Goal: Use online tool/utility: Utilize a website feature to perform a specific function

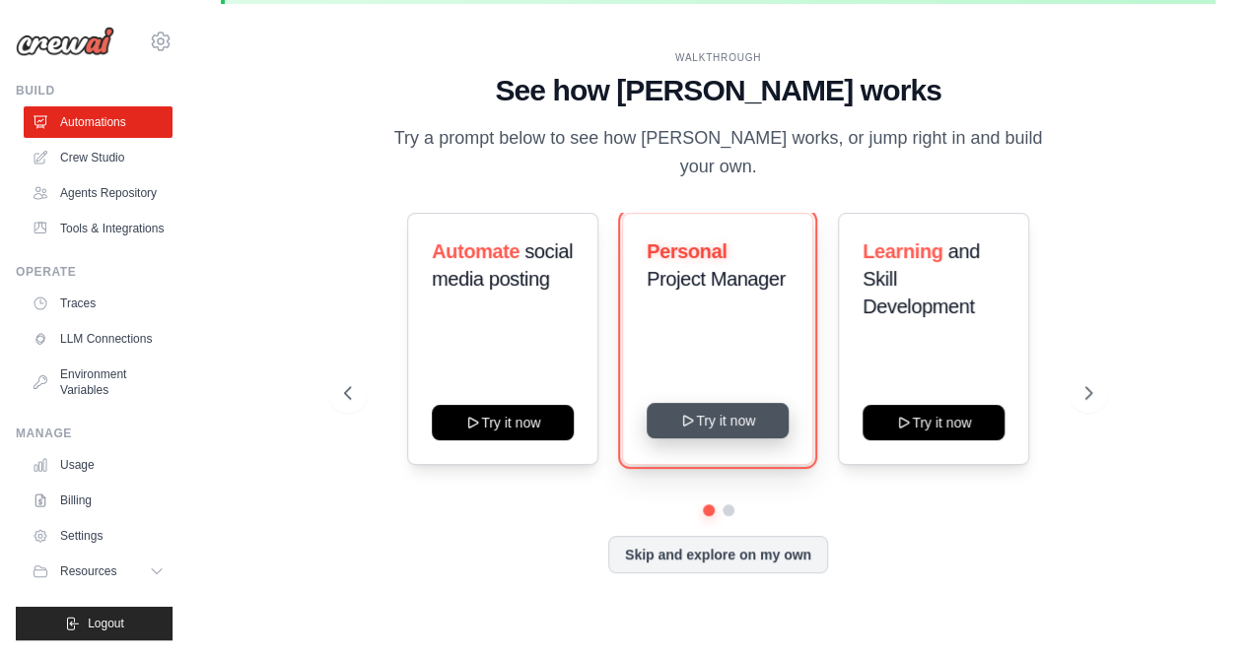
click at [731, 407] on button "Try it now" at bounding box center [717, 420] width 142 height 35
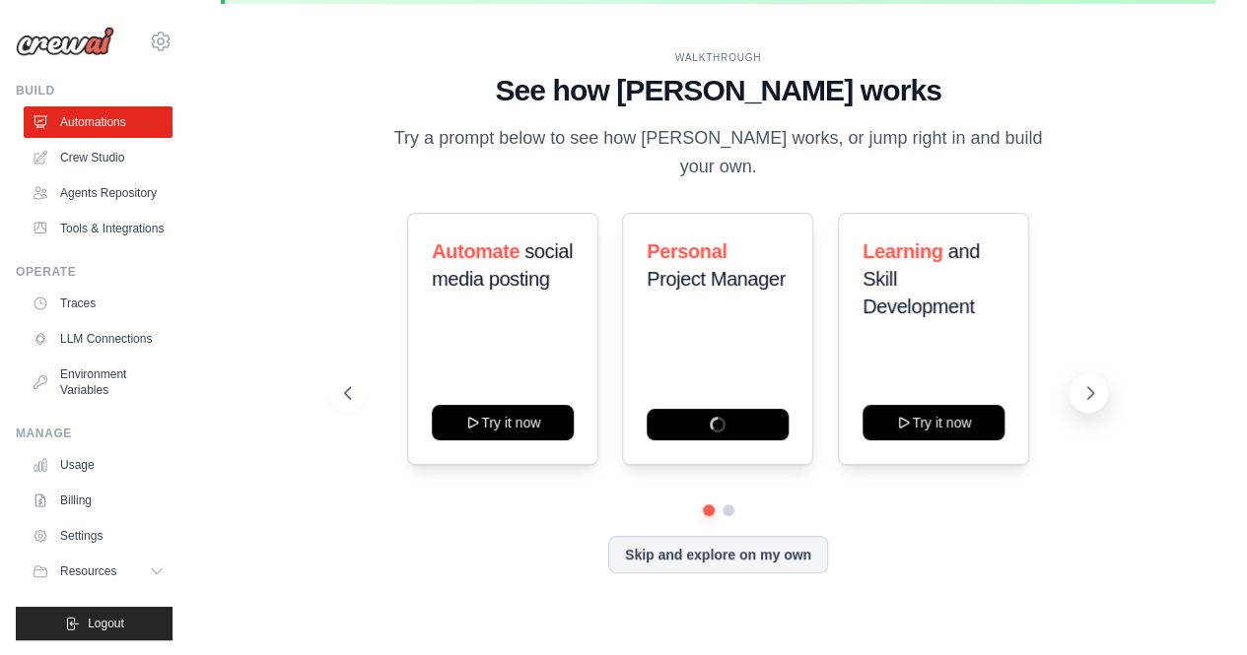
click at [1092, 387] on icon at bounding box center [1090, 393] width 20 height 20
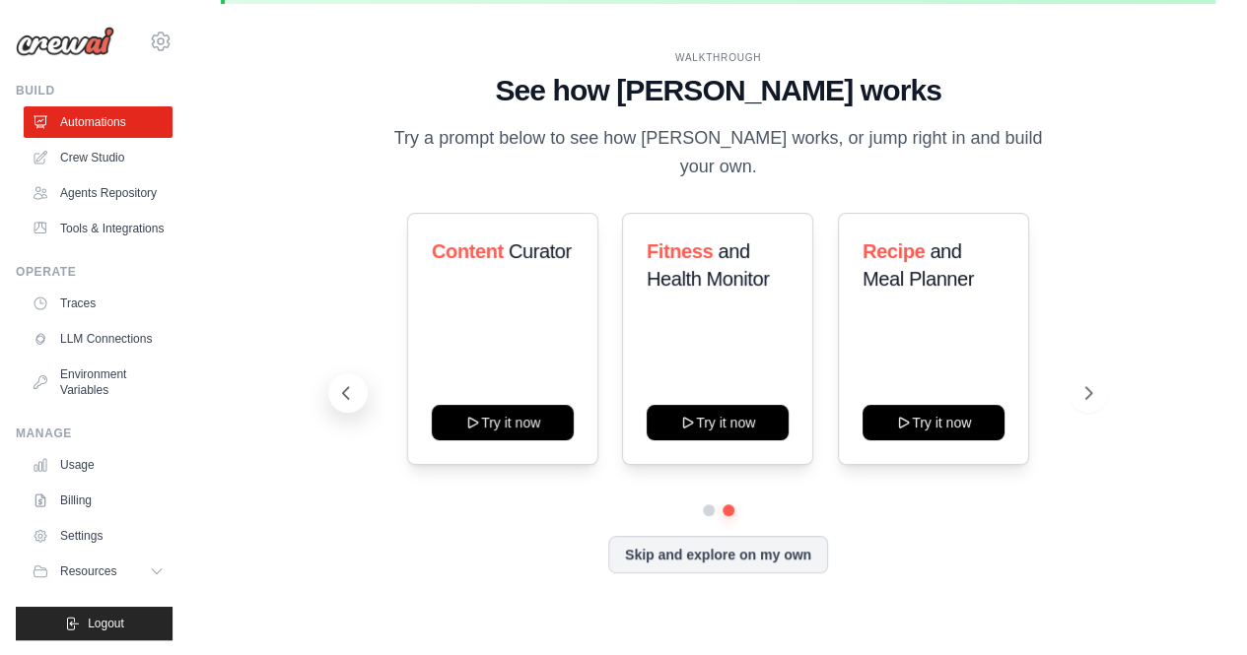
click at [353, 395] on button at bounding box center [347, 392] width 39 height 39
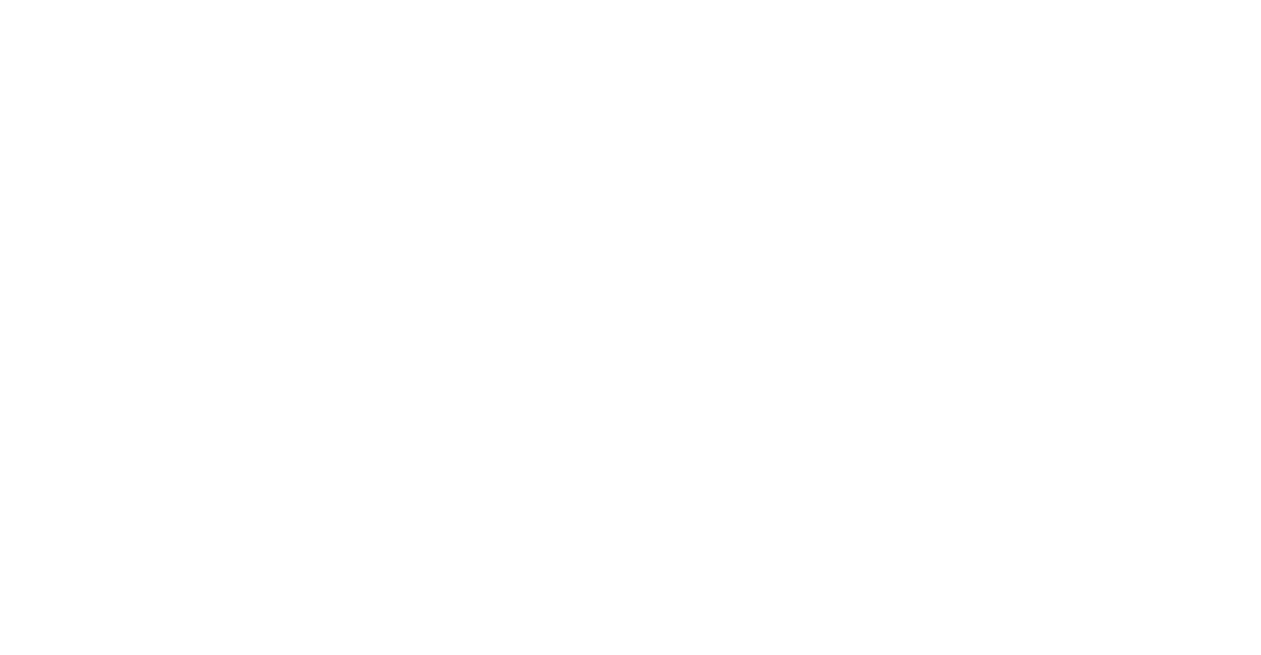
click at [530, 0] on html at bounding box center [630, 0] width 1261 height 0
click at [533, 0] on html at bounding box center [630, 0] width 1261 height 0
click at [700, 0] on html at bounding box center [630, 0] width 1261 height 0
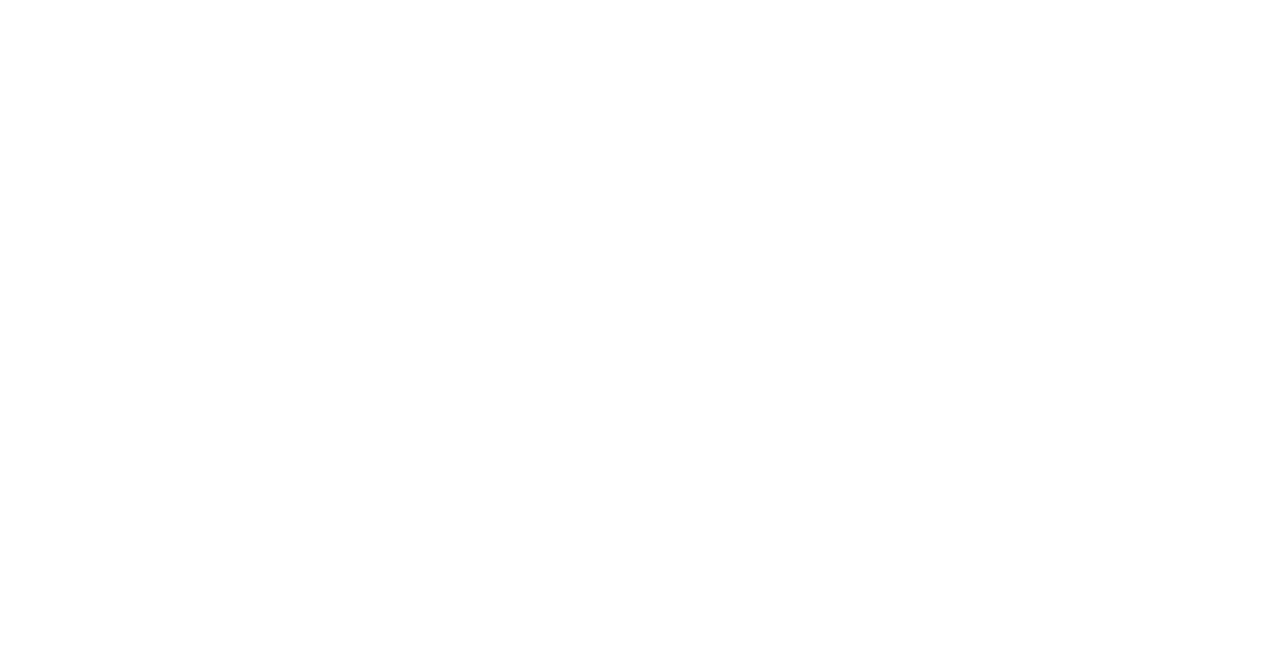
click at [707, 0] on html at bounding box center [630, 0] width 1261 height 0
click at [256, 0] on html at bounding box center [630, 0] width 1261 height 0
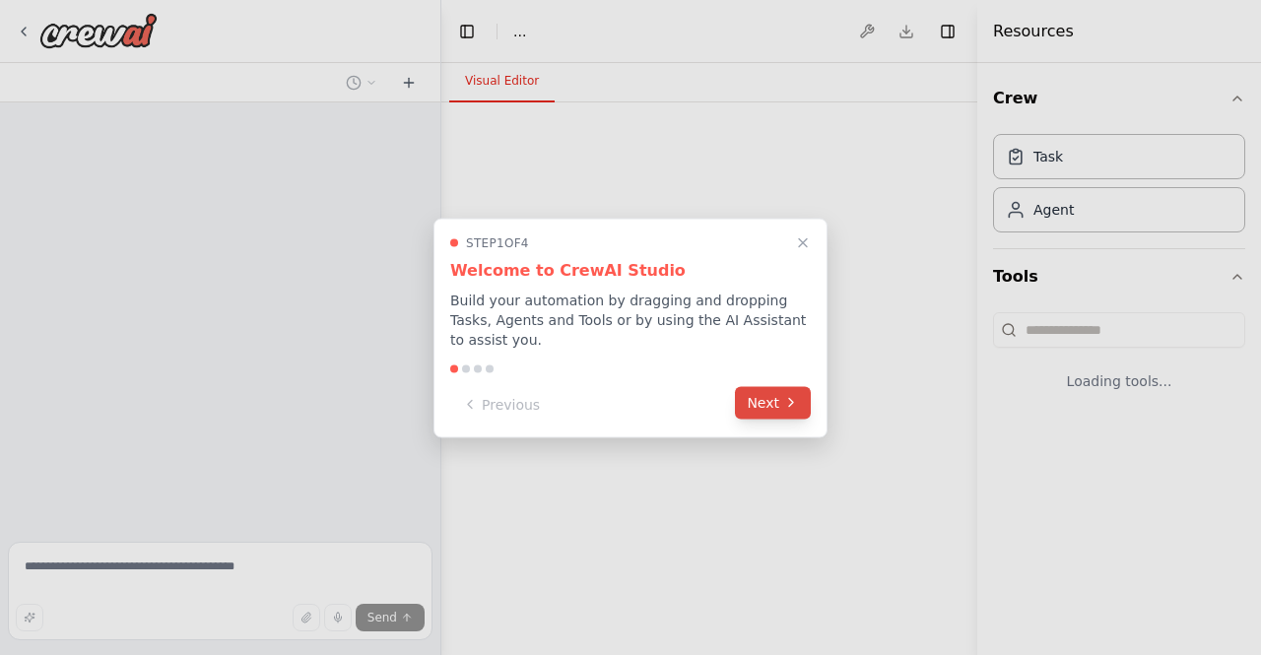
click at [767, 398] on button "Next" at bounding box center [773, 402] width 76 height 33
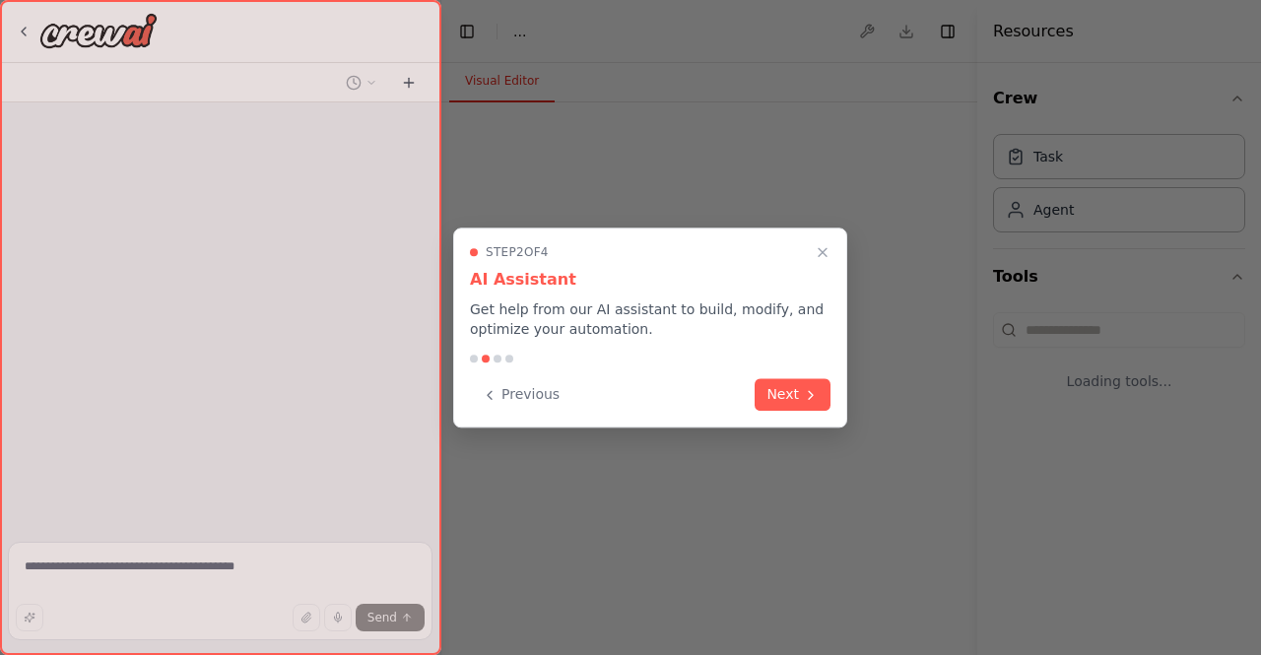
click at [767, 398] on button "Next" at bounding box center [793, 394] width 76 height 33
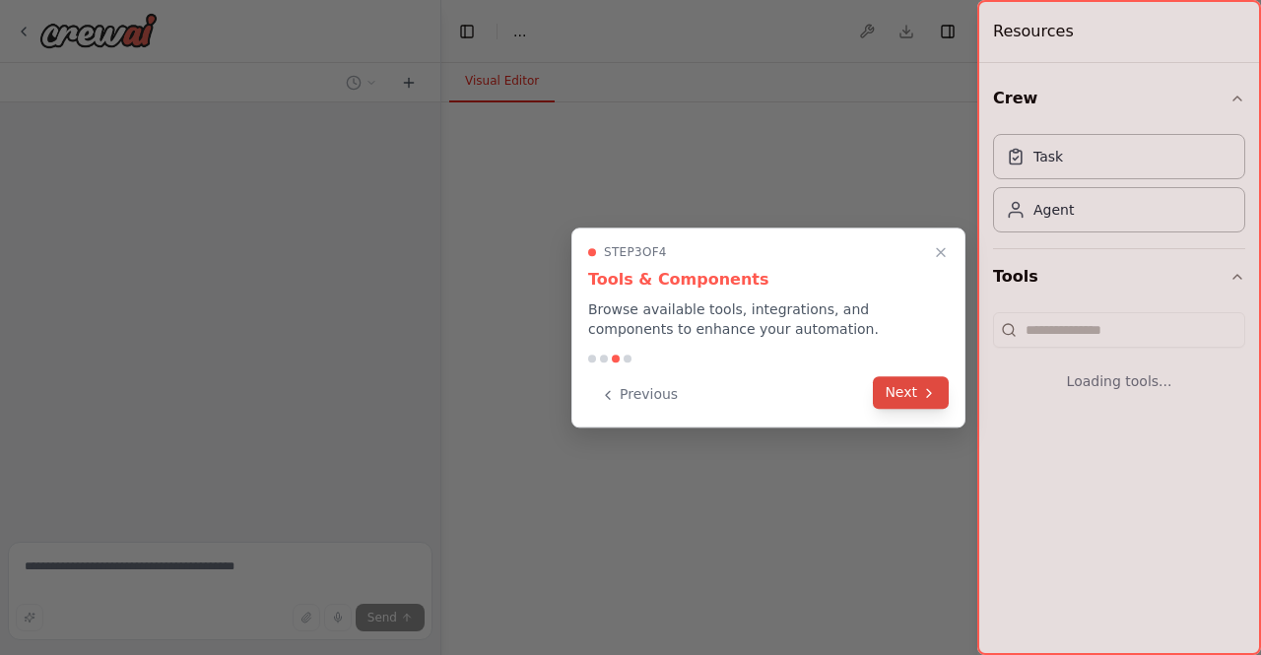
click at [925, 390] on icon at bounding box center [929, 393] width 16 height 16
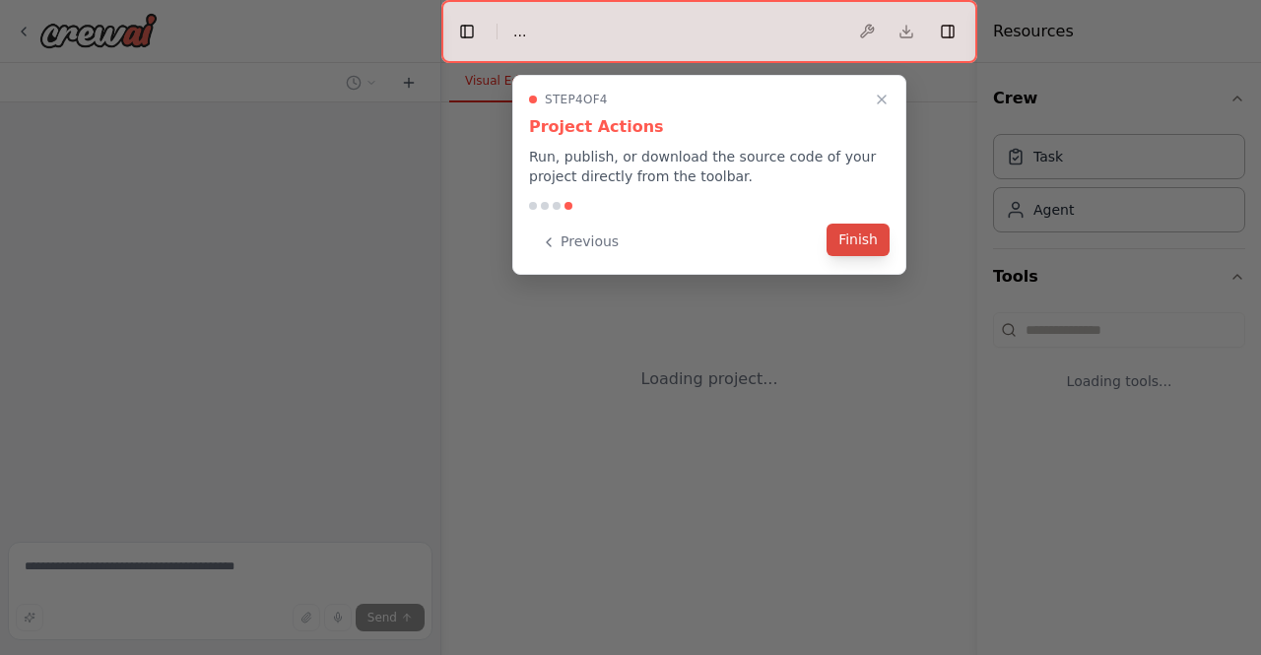
click at [865, 237] on button "Finish" at bounding box center [858, 240] width 63 height 33
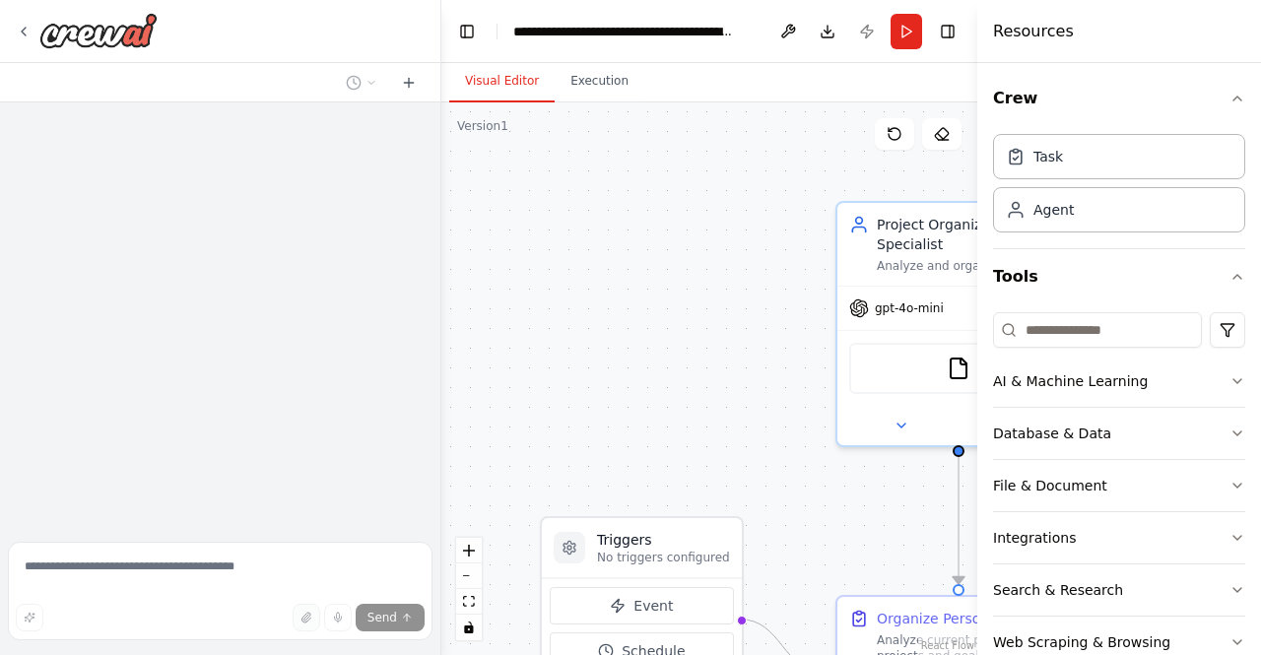
click at [313, 621] on div "Send" at bounding box center [220, 594] width 425 height 105
click at [311, 624] on div "Send" at bounding box center [220, 594] width 425 height 105
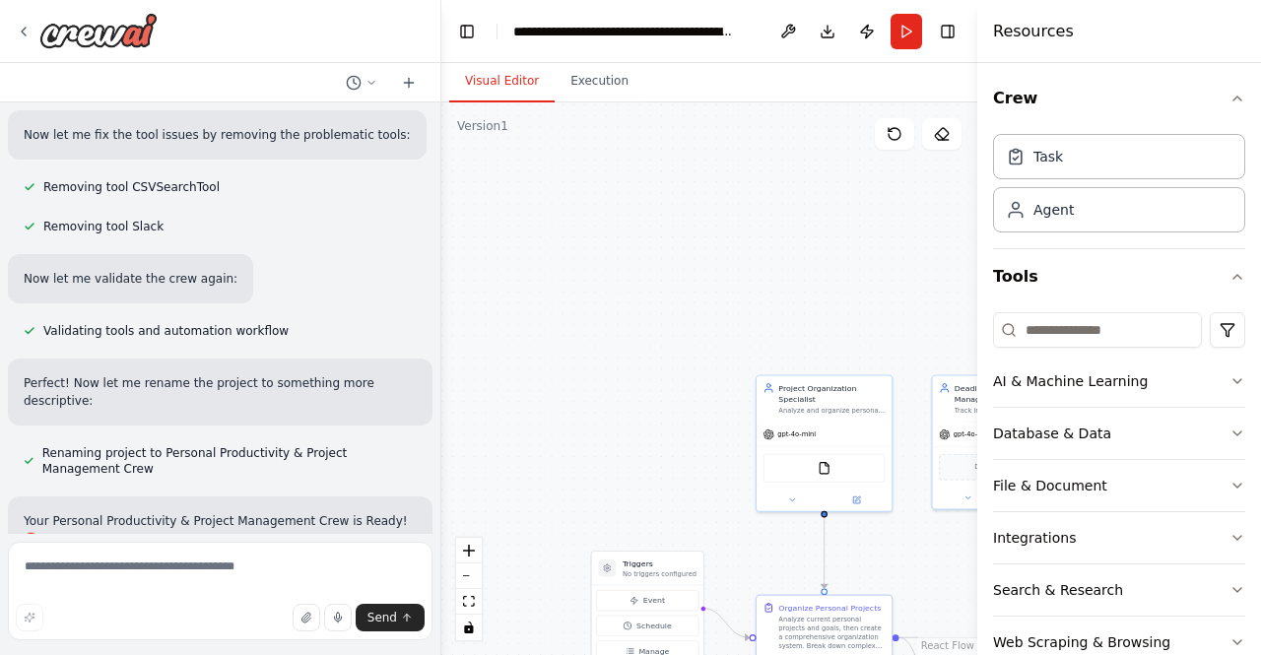
scroll to position [2148, 0]
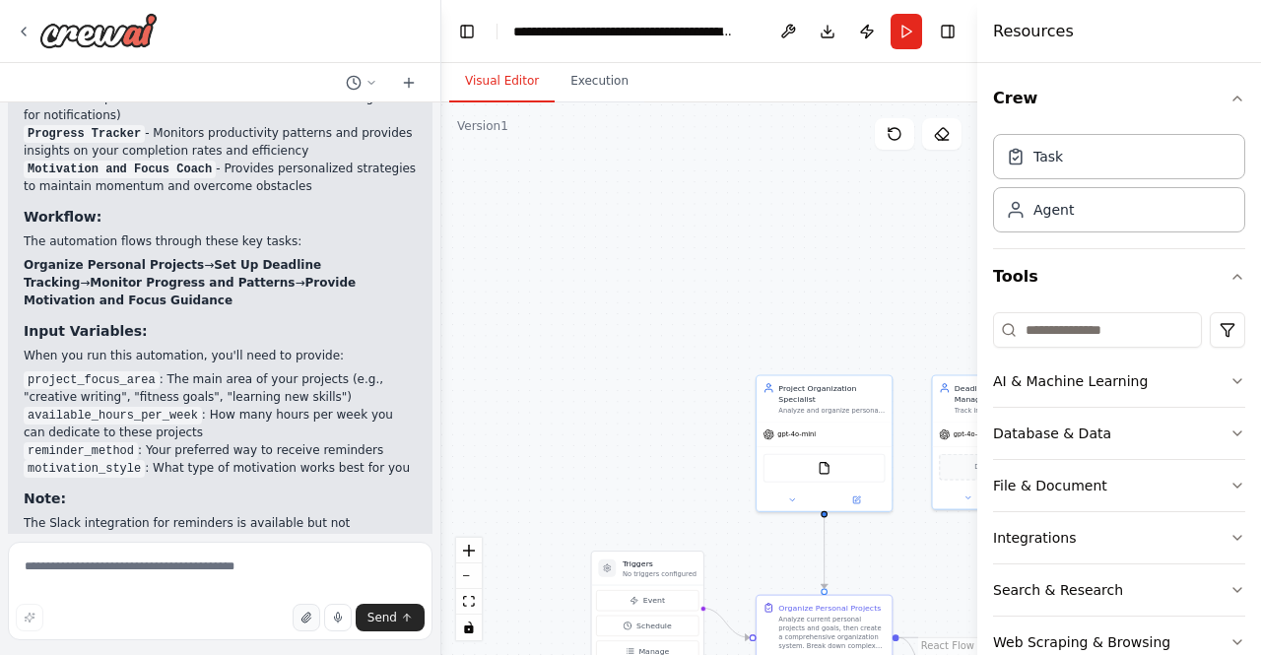
click at [312, 621] on icon "button" at bounding box center [307, 618] width 12 height 12
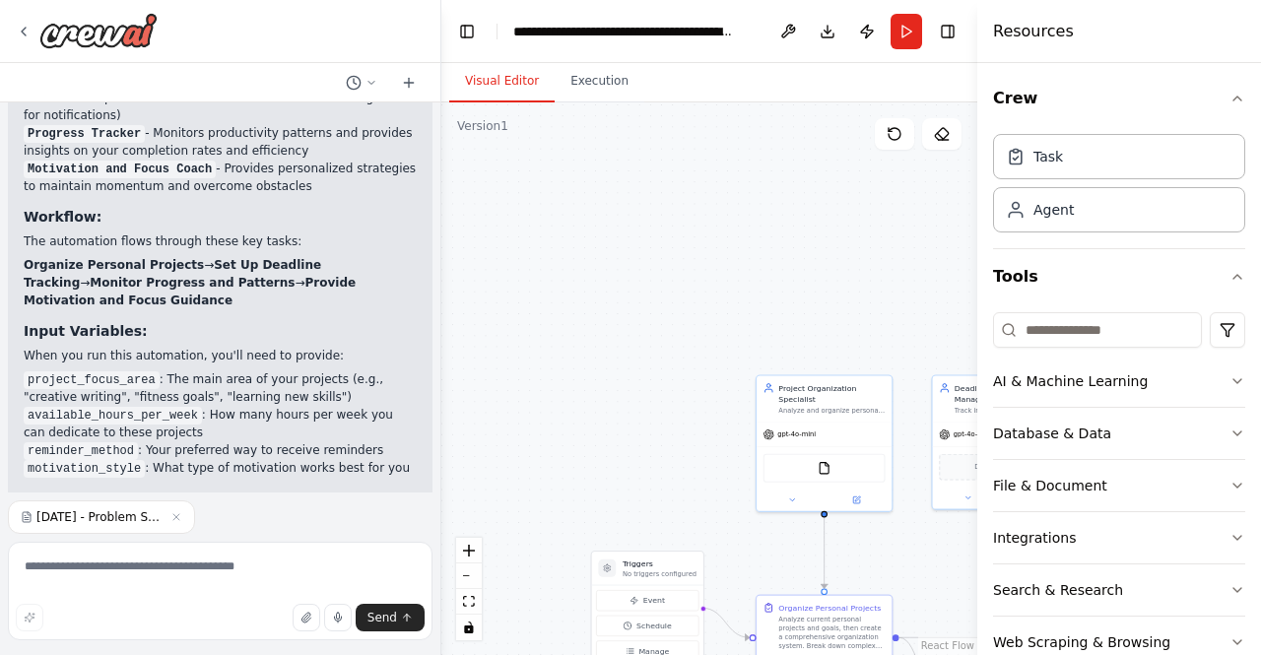
scroll to position [2189, 0]
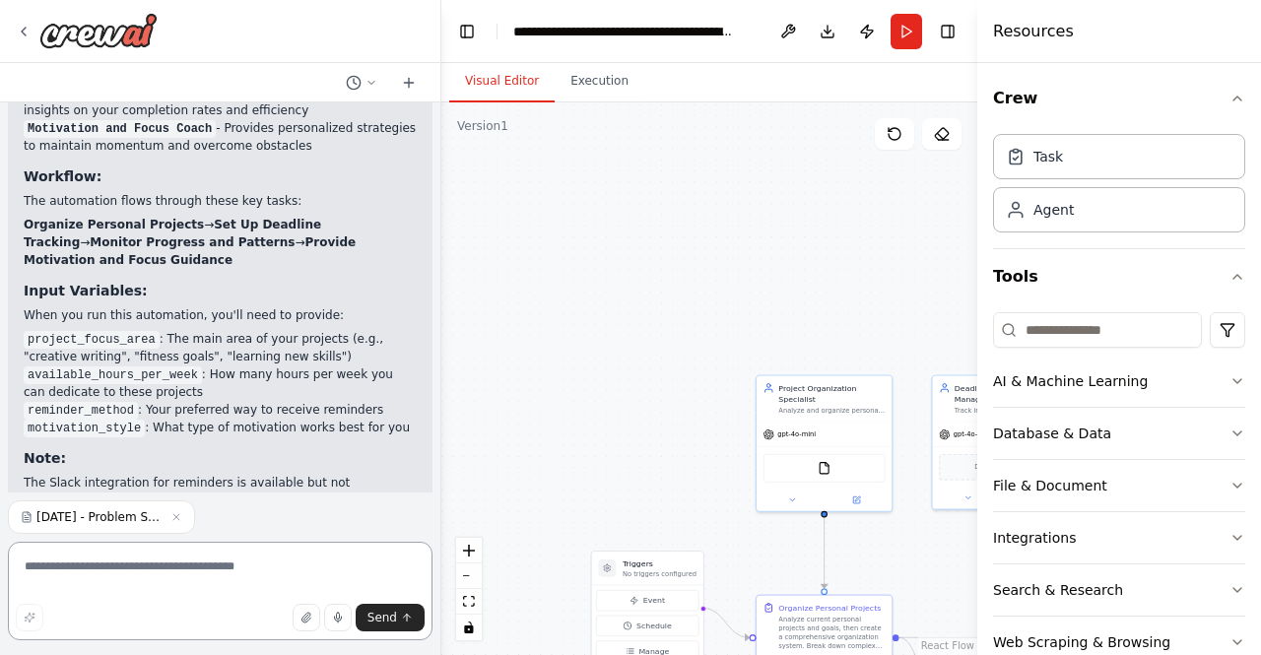
click at [201, 576] on textarea at bounding box center [220, 591] width 425 height 99
paste textarea "**********"
type textarea "**********"
click at [390, 624] on span "Send" at bounding box center [383, 618] width 30 height 16
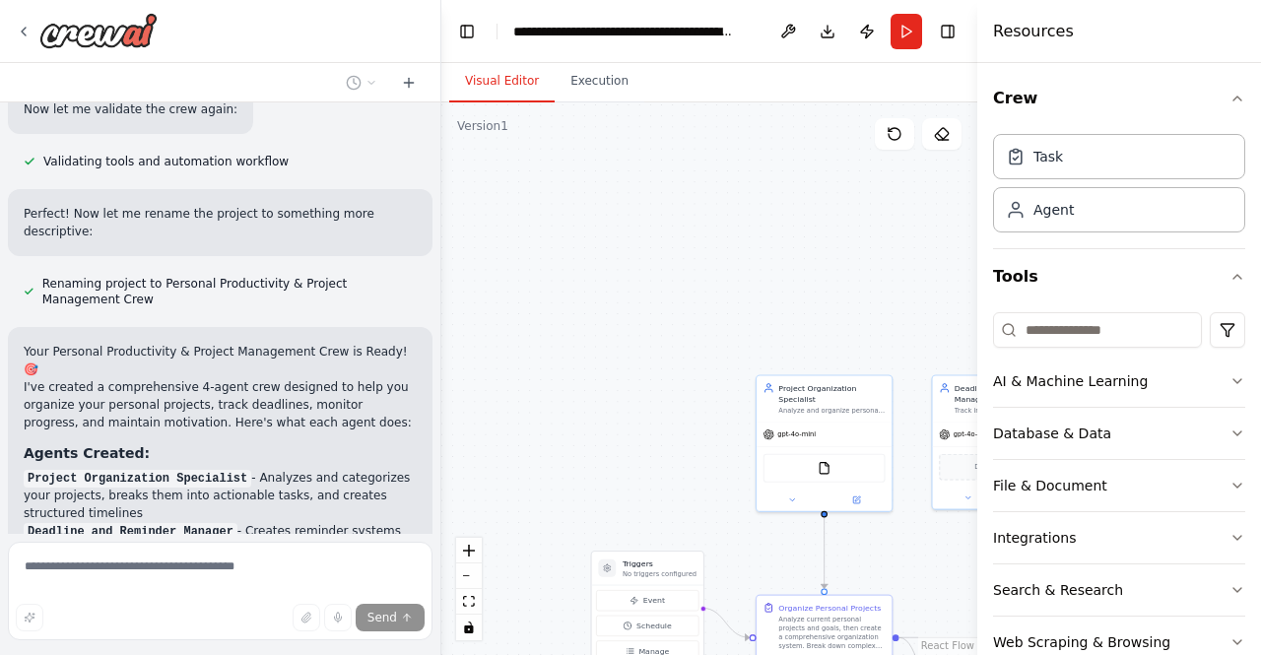
scroll to position [2321, 0]
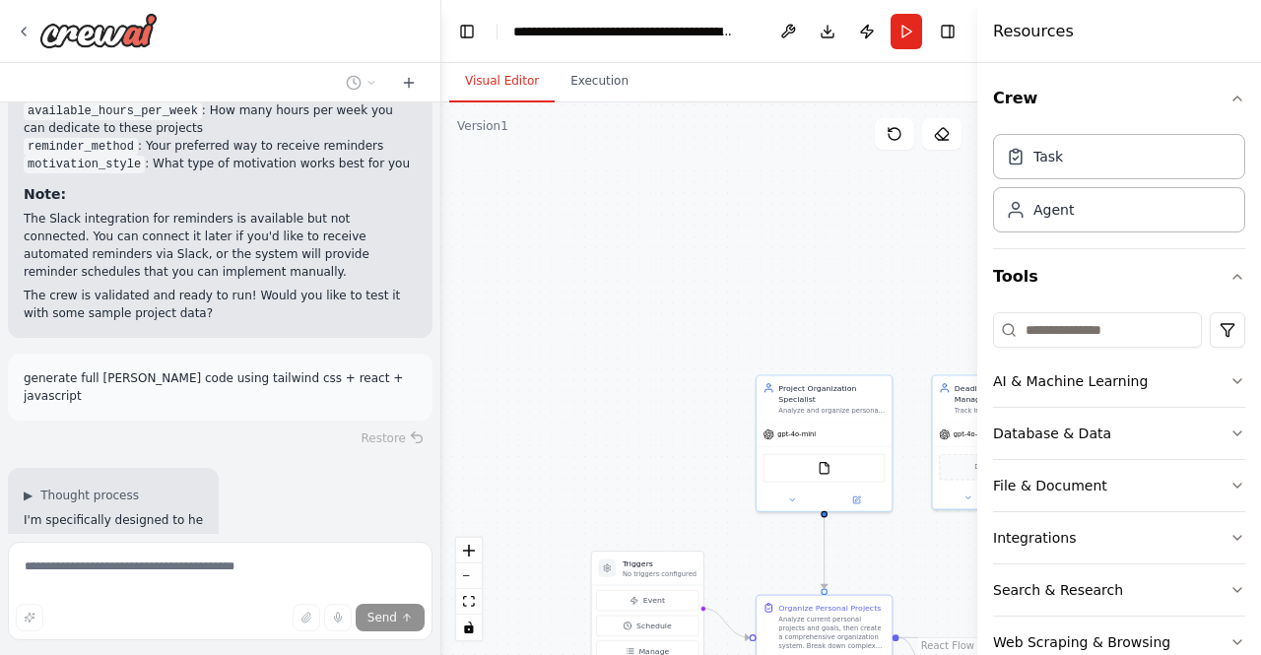
click at [294, 468] on div "▶ Thought process I'm specifically designed to he" at bounding box center [220, 506] width 425 height 77
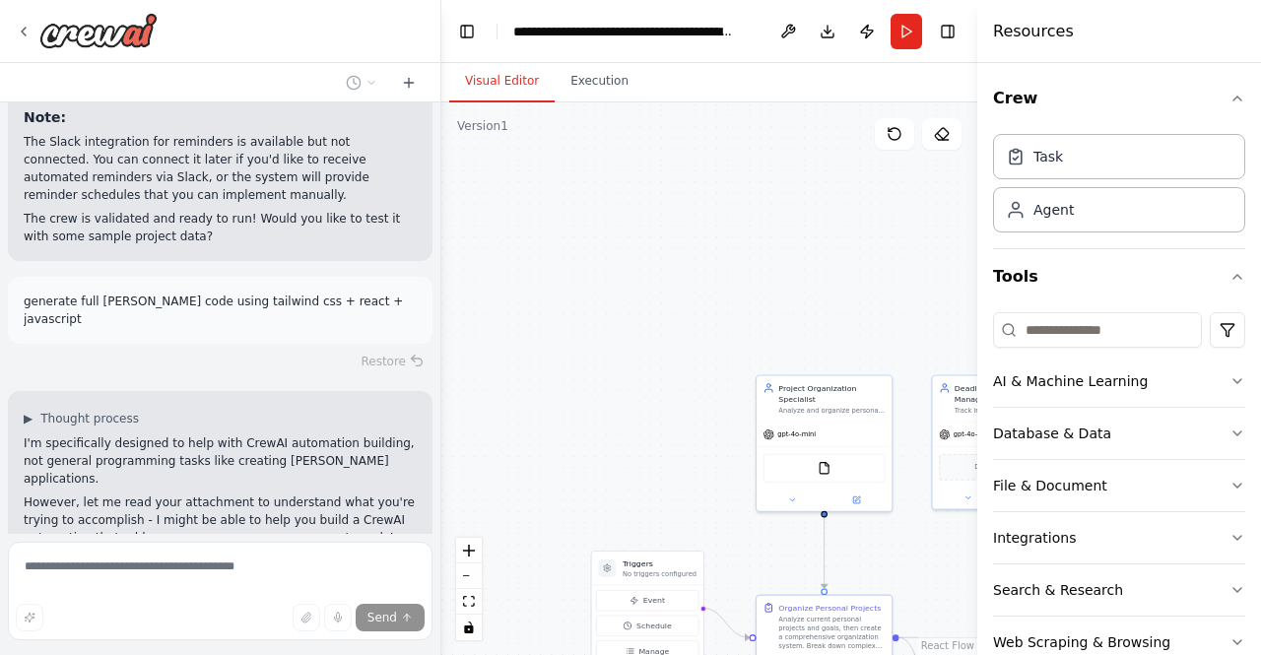
scroll to position [2522, 0]
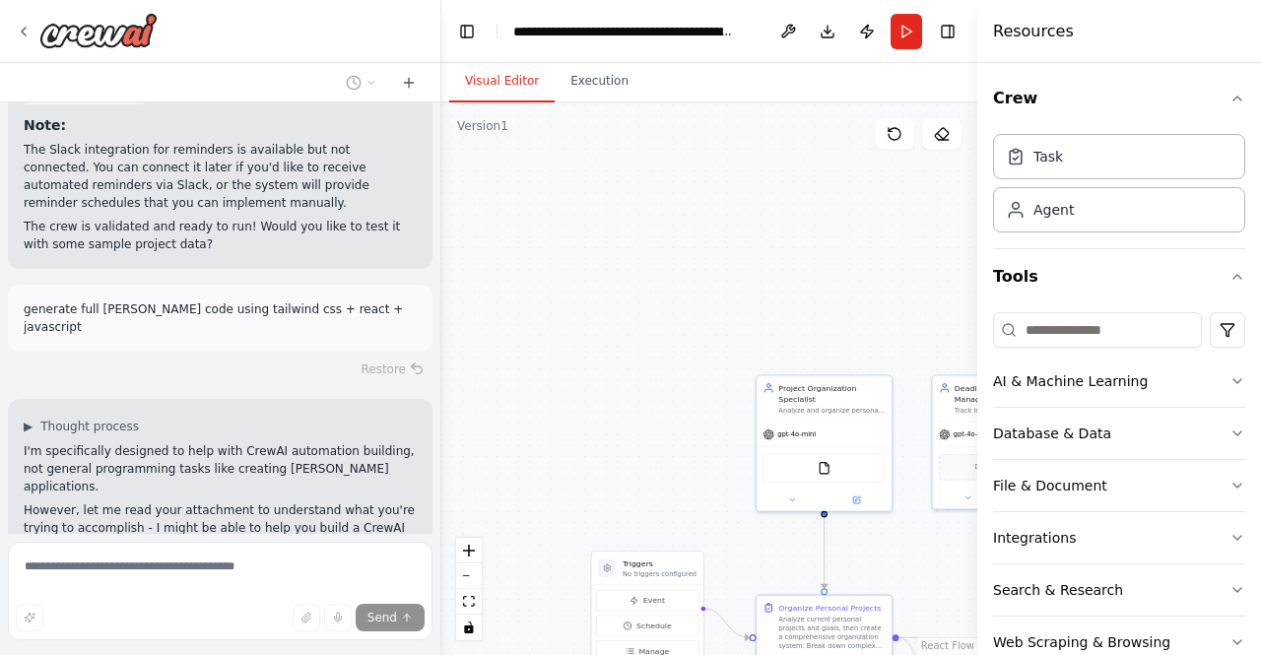
drag, startPoint x: 100, startPoint y: 443, endPoint x: 175, endPoint y: 444, distance: 75.9
click at [175, 586] on div "Reading user attachment" at bounding box center [108, 598] width 201 height 24
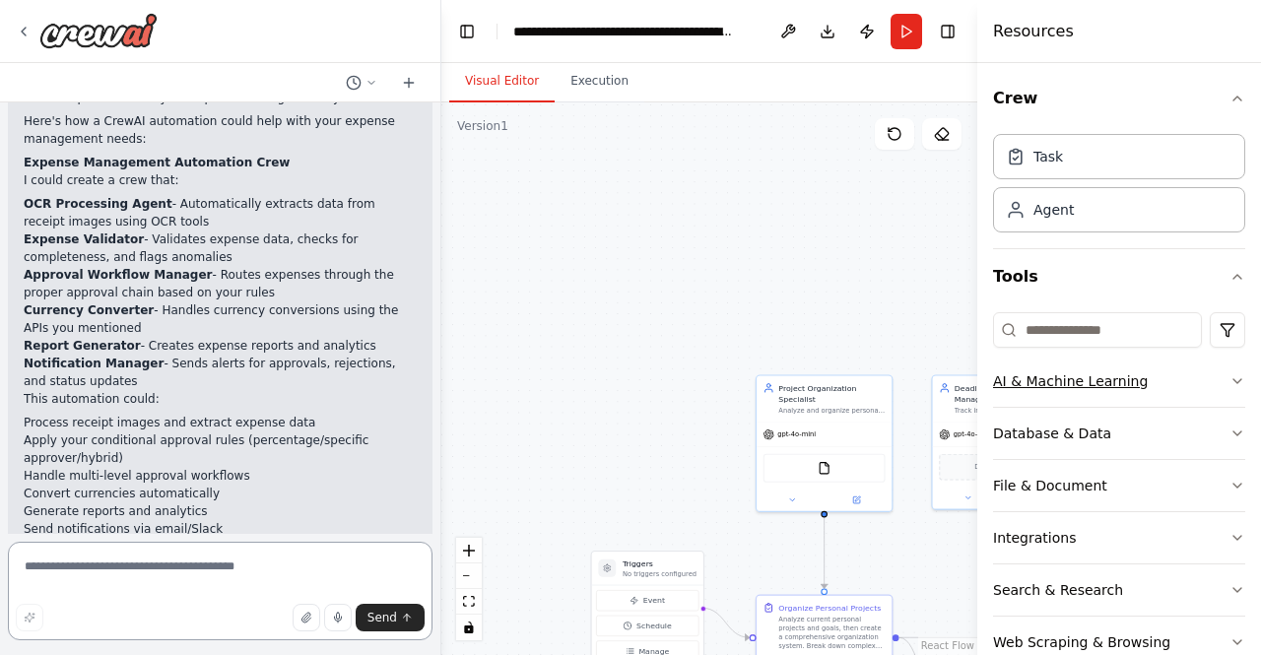
scroll to position [93, 0]
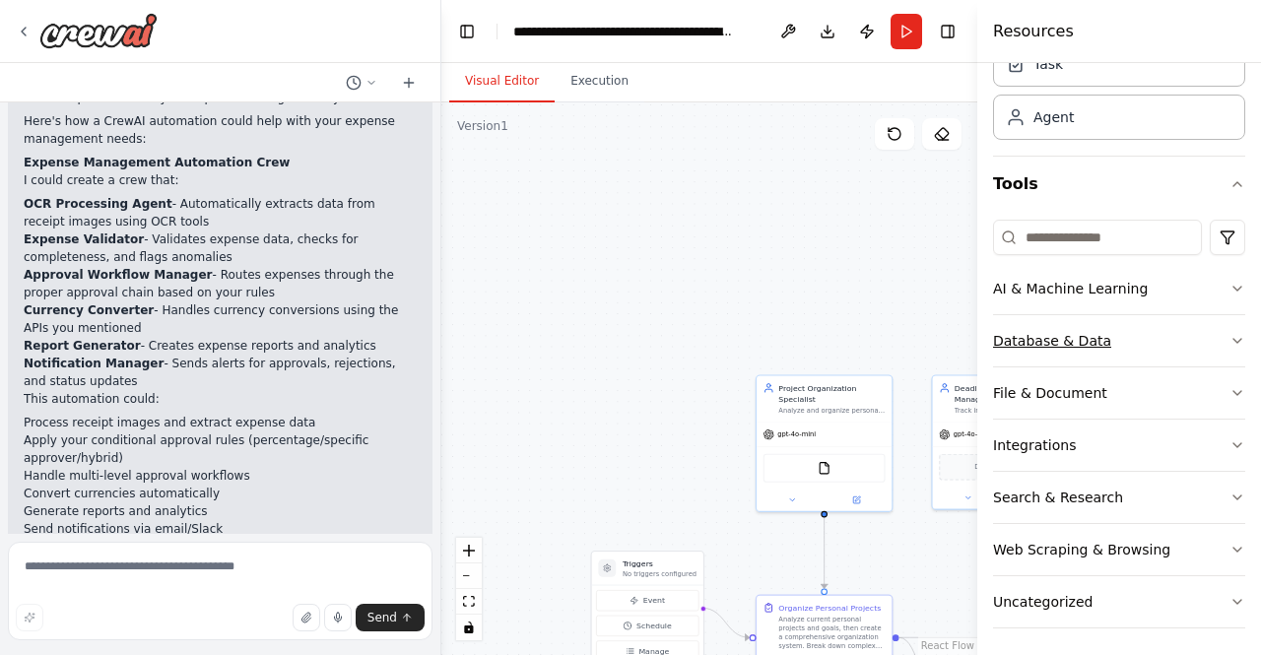
click at [1072, 339] on div "Database & Data" at bounding box center [1052, 341] width 118 height 20
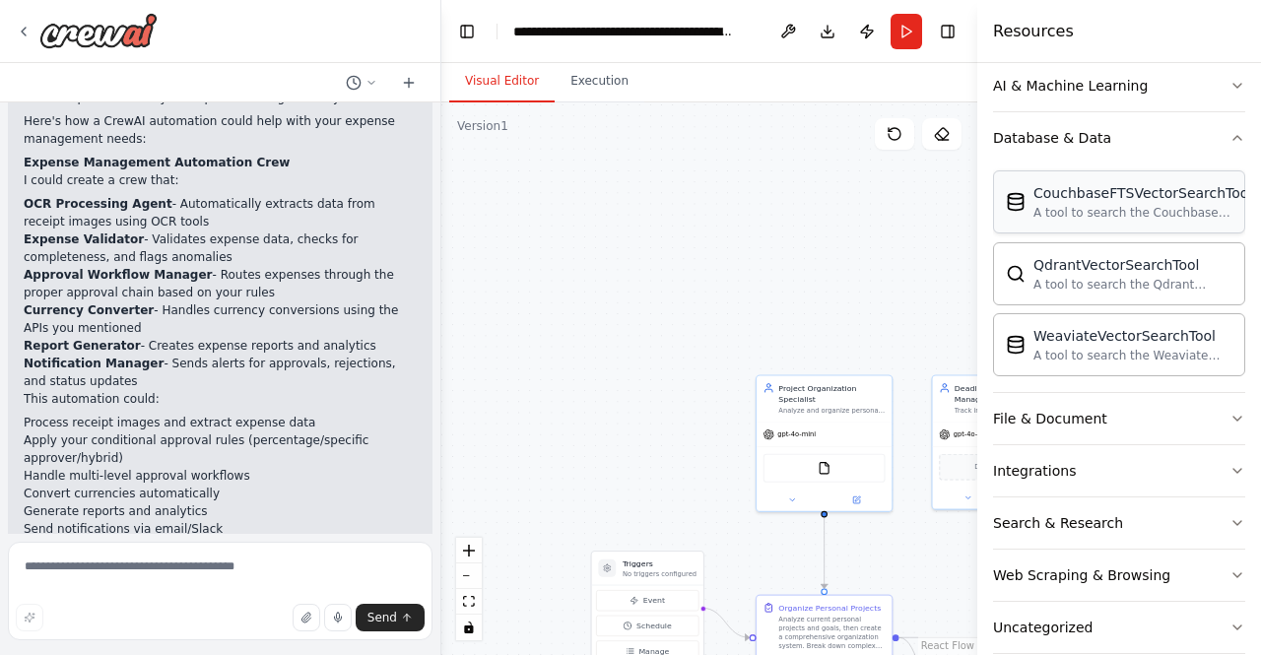
scroll to position [319, 0]
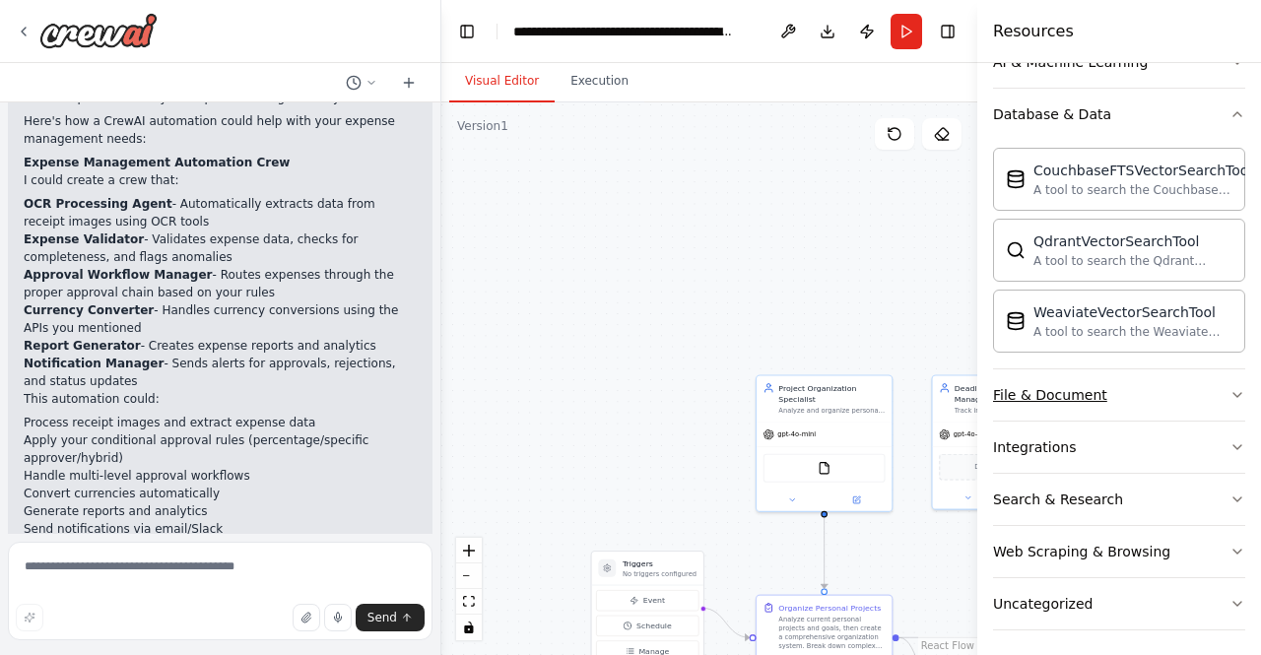
click at [1073, 388] on div "File & Document" at bounding box center [1050, 395] width 114 height 20
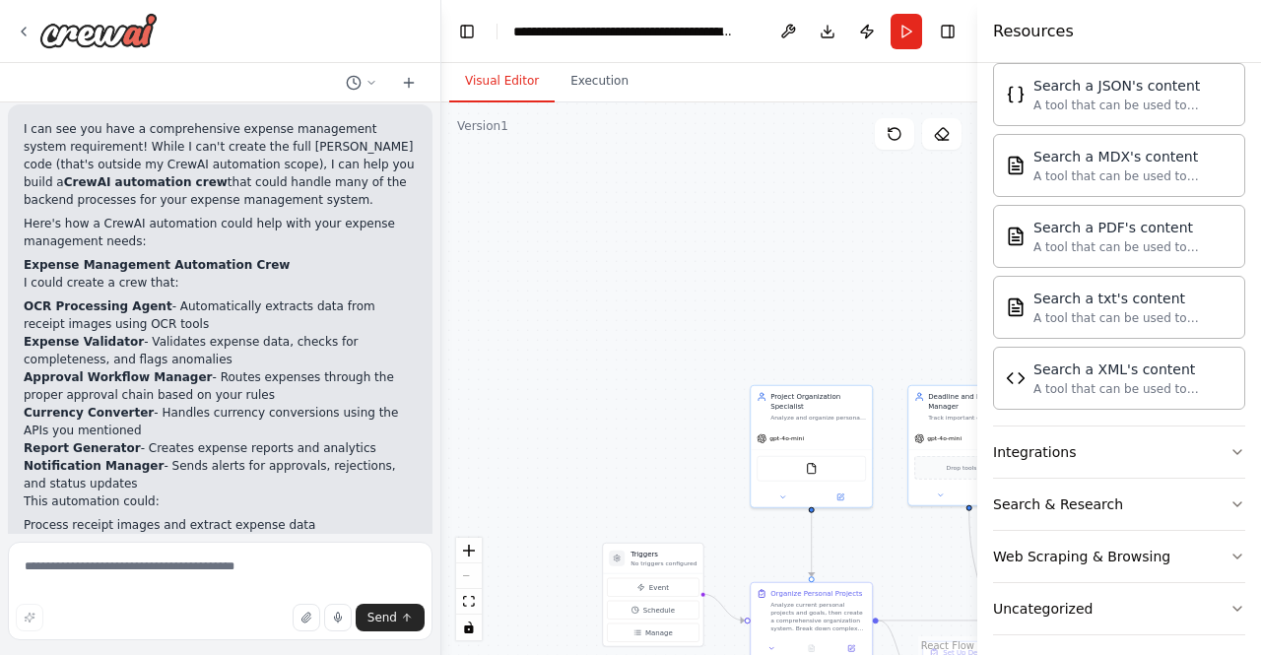
scroll to position [3146, 0]
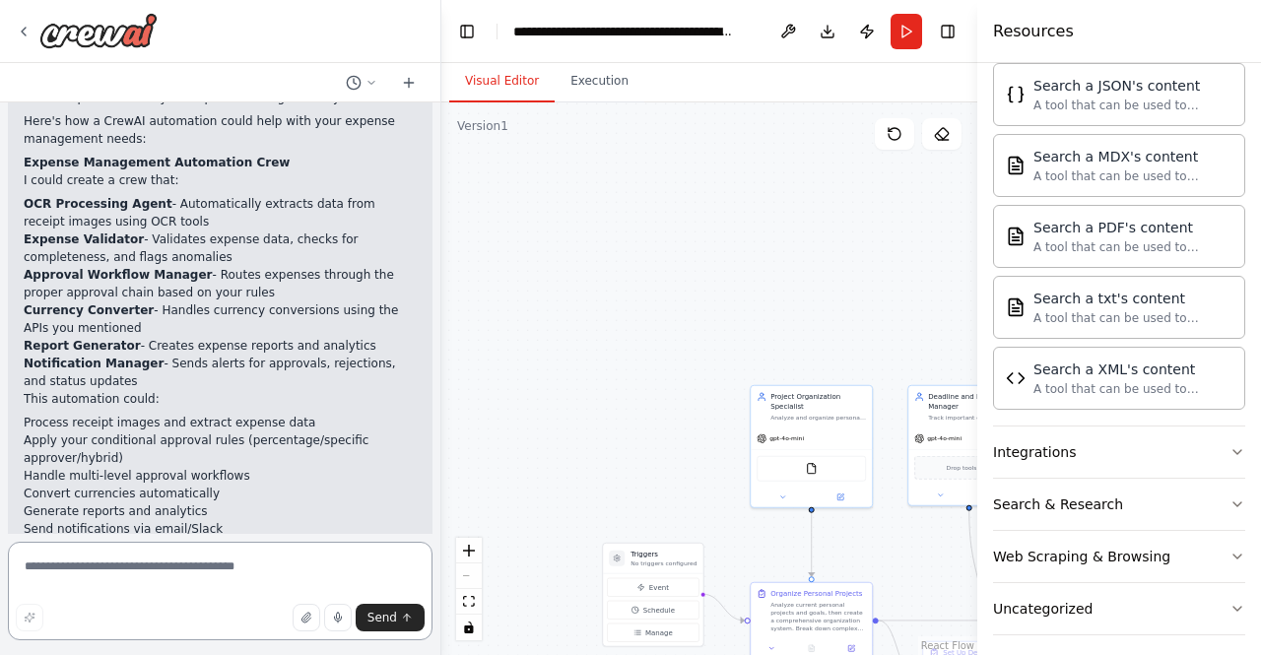
click at [152, 558] on textarea at bounding box center [220, 591] width 425 height 99
type textarea "**********"
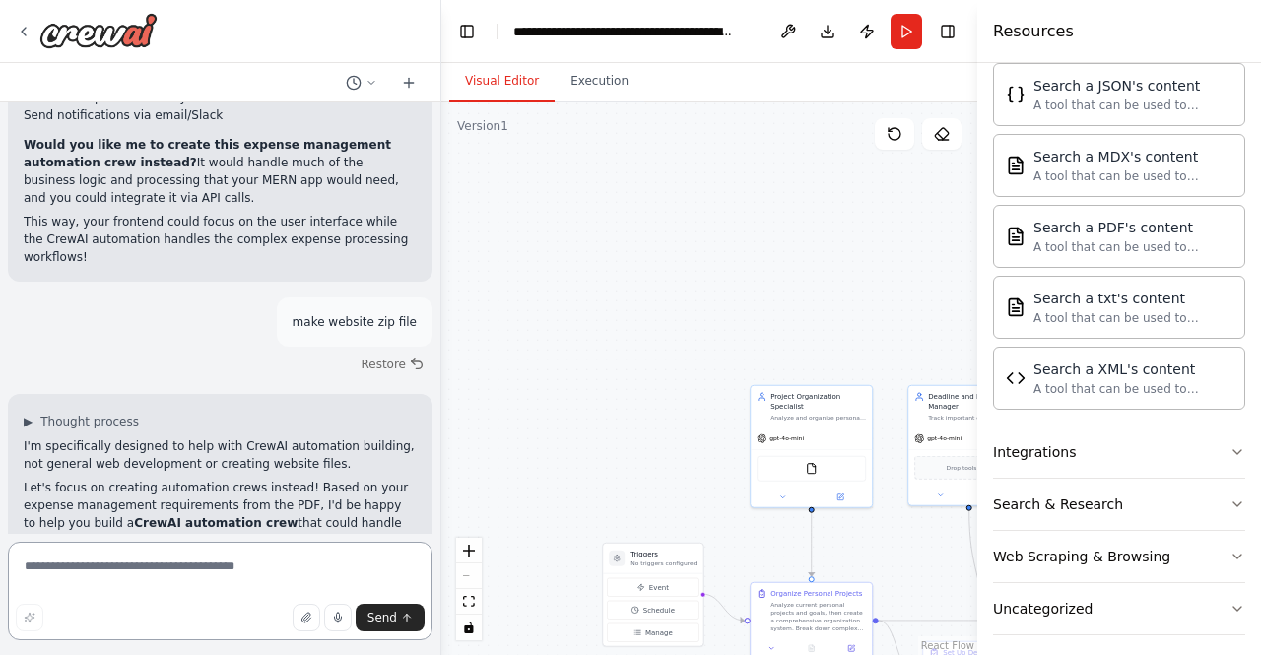
scroll to position [3577, 0]
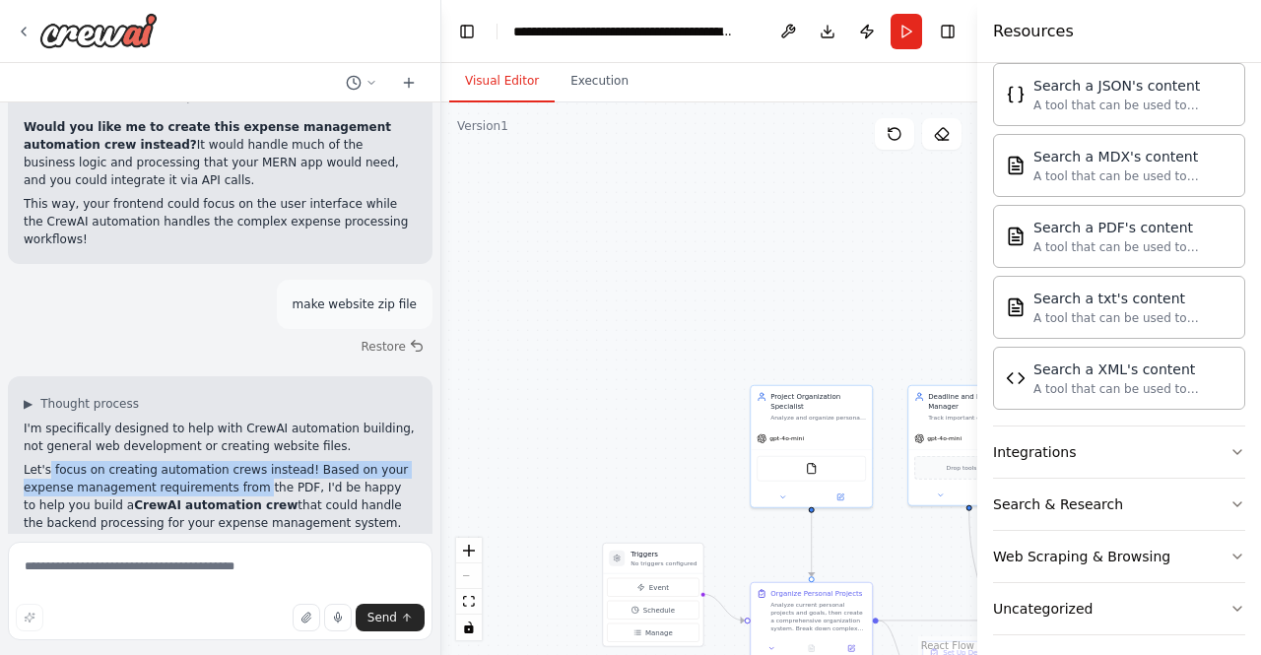
drag, startPoint x: 44, startPoint y: 283, endPoint x: 244, endPoint y: 320, distance: 203.5
click at [244, 420] on div "I'm specifically designed to help with CrewAI automation building, not general …" at bounding box center [220, 559] width 393 height 278
click at [244, 461] on p "Let's focus on creating automation crews instead! Based on your expense managem…" at bounding box center [220, 496] width 393 height 71
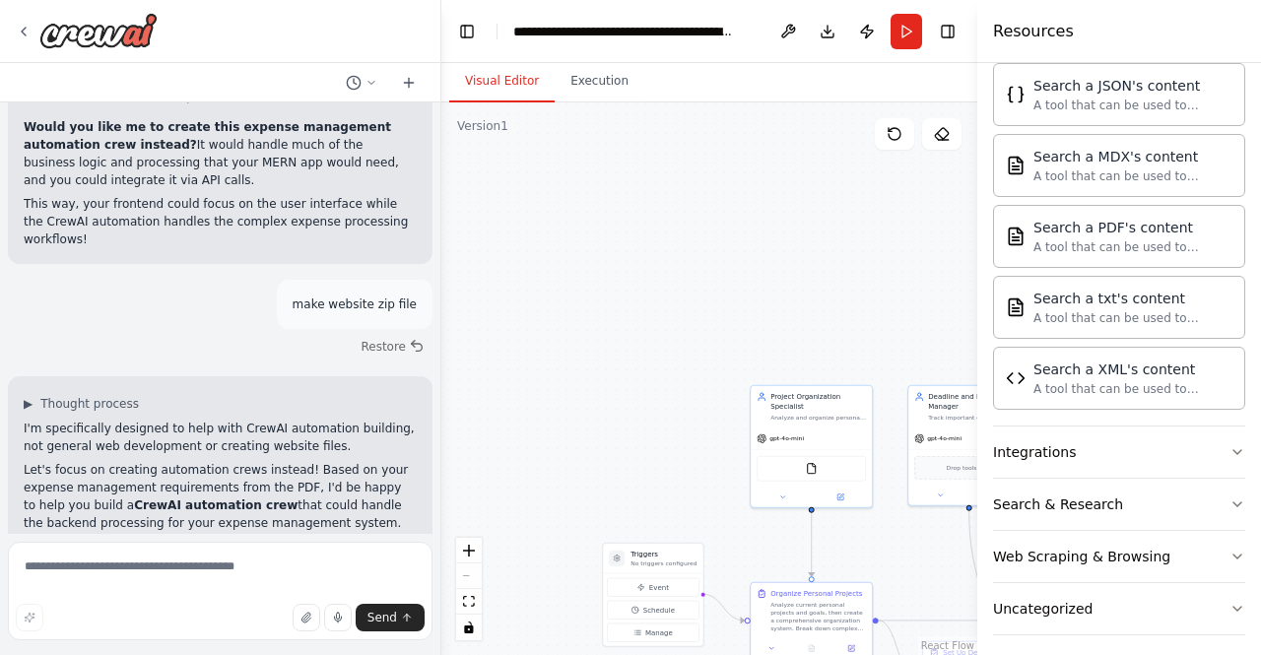
drag, startPoint x: 97, startPoint y: 402, endPoint x: 255, endPoint y: 448, distance: 165.3
click at [255, 562] on ul "Process receipt images with OCR Handle expense validation and approval workflow…" at bounding box center [220, 597] width 393 height 71
click at [255, 615] on li "Generate reports and notifications" at bounding box center [220, 624] width 393 height 18
click at [200, 555] on textarea at bounding box center [220, 591] width 425 height 99
